Goal: Check status

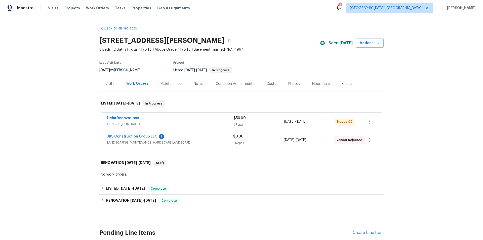
click at [121, 181] on div "Back to all projects [STREET_ADDRESS][PERSON_NAME] 3 Beds | 2 Baths | Total: 11…" at bounding box center [241, 138] width 285 height 232
drag, startPoint x: 123, startPoint y: 187, endPoint x: 126, endPoint y: 188, distance: 4.0
click at [123, 187] on span "[DATE]" at bounding box center [126, 189] width 12 height 4
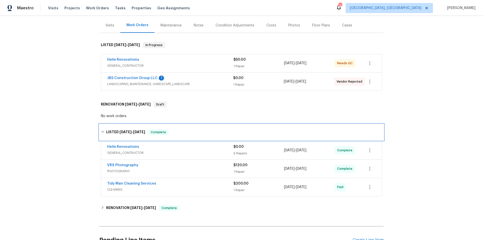
scroll to position [111, 0]
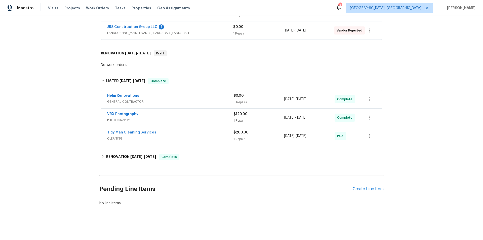
click at [122, 163] on div "Back to all projects [STREET_ADDRESS][PERSON_NAME] 3 Beds | 2 Baths | Total: 11…" at bounding box center [241, 60] width 285 height 297
drag, startPoint x: 117, startPoint y: 153, endPoint x: 94, endPoint y: 157, distance: 23.1
click at [117, 154] on h6 "RENOVATION [DATE] - [DATE]" at bounding box center [131, 157] width 50 height 6
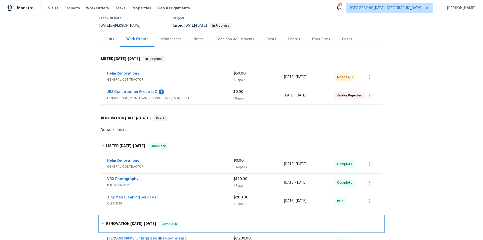
scroll to position [0, 0]
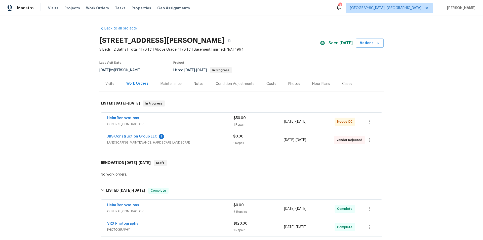
click at [74, 104] on div "Back to all projects [STREET_ADDRESS][PERSON_NAME] 3 Beds | 2 Baths | Total: 11…" at bounding box center [241, 128] width 483 height 224
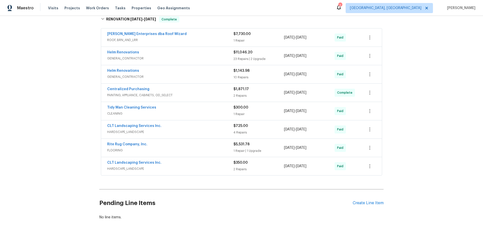
scroll to position [17, 0]
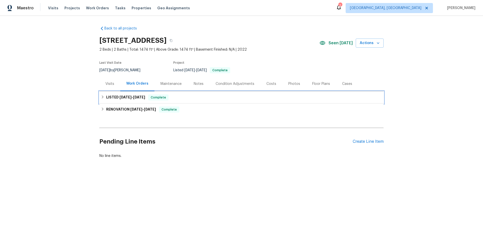
click at [120, 99] on span "9/26/25" at bounding box center [126, 97] width 12 height 4
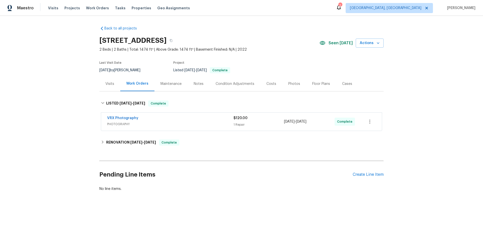
click at [126, 135] on div "Back to all projects 167 Prestwyck Ln, Elyria, OH 44035 2 Beds | 2 Baths | Tota…" at bounding box center [241, 108] width 285 height 173
click at [123, 143] on h6 "RENOVATION 9/22/25 - 9/24/25" at bounding box center [131, 143] width 50 height 6
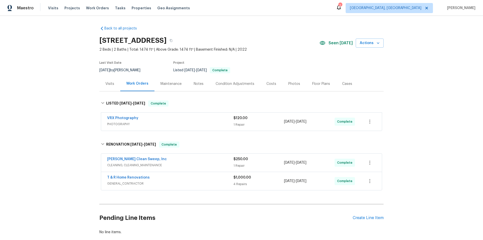
click at [71, 106] on div "Back to all projects 167 Prestwyck Ln, Elyria, OH 44035 2 Beds | 2 Baths | Tota…" at bounding box center [241, 128] width 483 height 224
click at [53, 83] on div "Back to all projects 167 Prestwyck Ln, Elyria, OH 44035 2 Beds | 2 Baths | Tota…" at bounding box center [241, 128] width 483 height 224
click at [50, 76] on div "Back to all projects 167 Prestwyck Ln, Elyria, OH 44035 2 Beds | 2 Baths | Tota…" at bounding box center [241, 128] width 483 height 224
click at [49, 79] on div "Back to all projects 167 Prestwyck Ln, Elyria, OH 44035 2 Beds | 2 Baths | Tota…" at bounding box center [241, 128] width 483 height 224
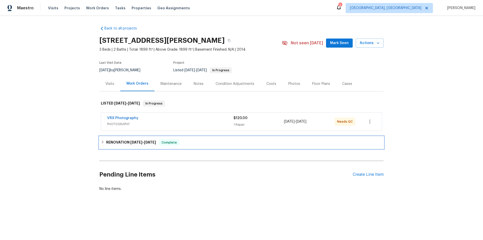
drag, startPoint x: 103, startPoint y: 139, endPoint x: 82, endPoint y: 124, distance: 26.3
click at [103, 139] on div "RENOVATION 9/22/25 - 9/25/25 Complete" at bounding box center [241, 142] width 285 height 12
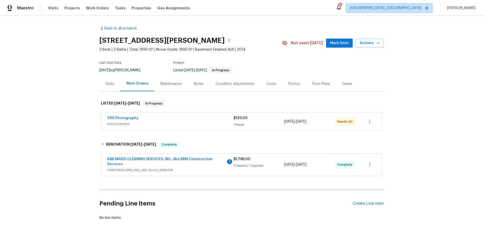
click at [75, 102] on div "Back to all projects 904 Memory Ln, McKinney, TX 75072 3 Beds | 2 Baths | Total…" at bounding box center [241, 128] width 483 height 224
click at [83, 100] on div "Back to all projects 904 Memory Ln, McKinney, TX 75072 3 Beds | 2 Baths | Total…" at bounding box center [241, 128] width 483 height 224
click at [49, 83] on div "Back to all projects 904 Memory Ln, McKinney, TX 75072 3 Beds | 2 Baths | Total…" at bounding box center [241, 128] width 483 height 224
